Goal: Find specific page/section: Find specific page/section

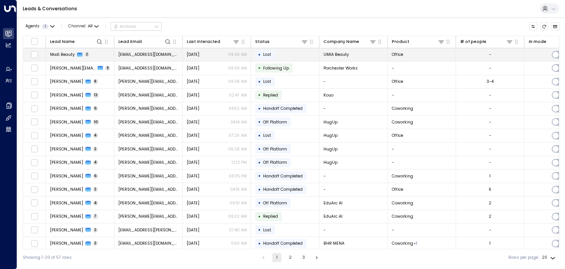
click at [112, 54] on td "Modi Beauty 2" at bounding box center [80, 54] width 68 height 13
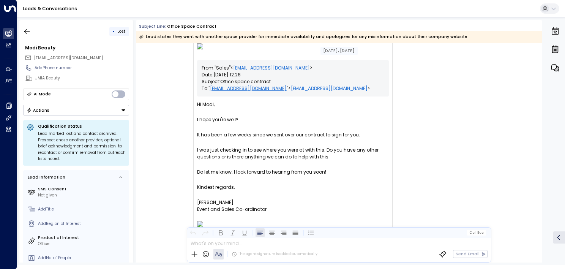
scroll to position [140, 0]
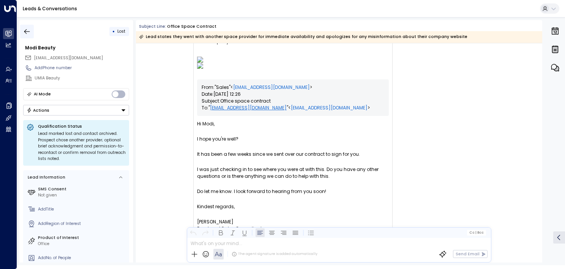
click at [27, 32] on icon "button" at bounding box center [27, 32] width 8 height 8
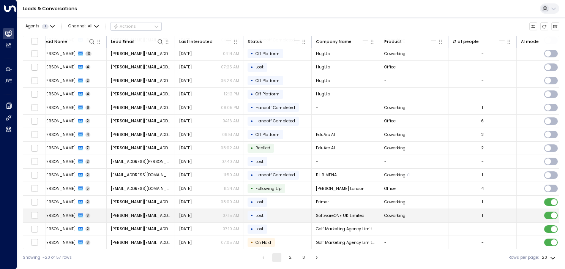
scroll to position [49, 8]
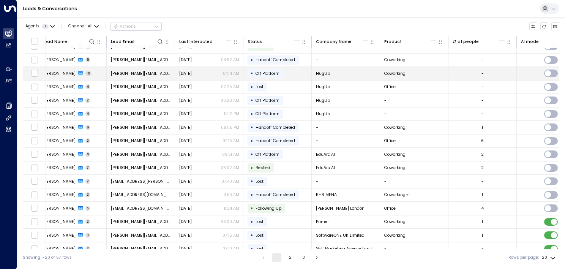
click at [74, 71] on span "[PERSON_NAME]" at bounding box center [59, 74] width 33 height 6
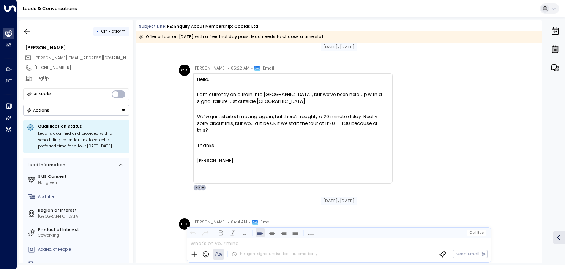
scroll to position [5118, 0]
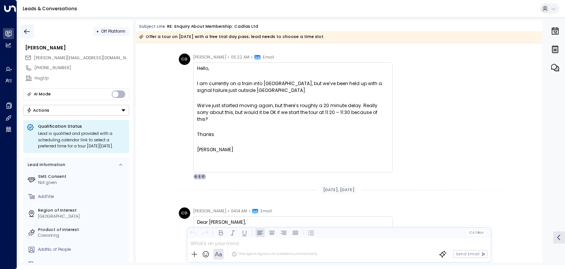
click at [26, 31] on icon "button" at bounding box center [27, 32] width 8 height 8
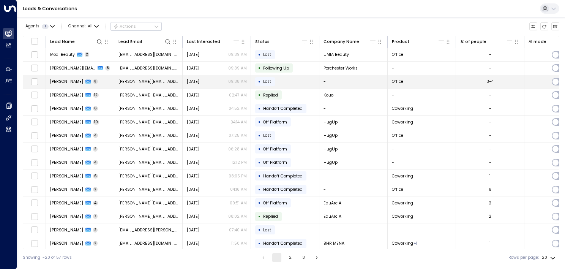
scroll to position [68, 0]
